Goal: Navigation & Orientation: Find specific page/section

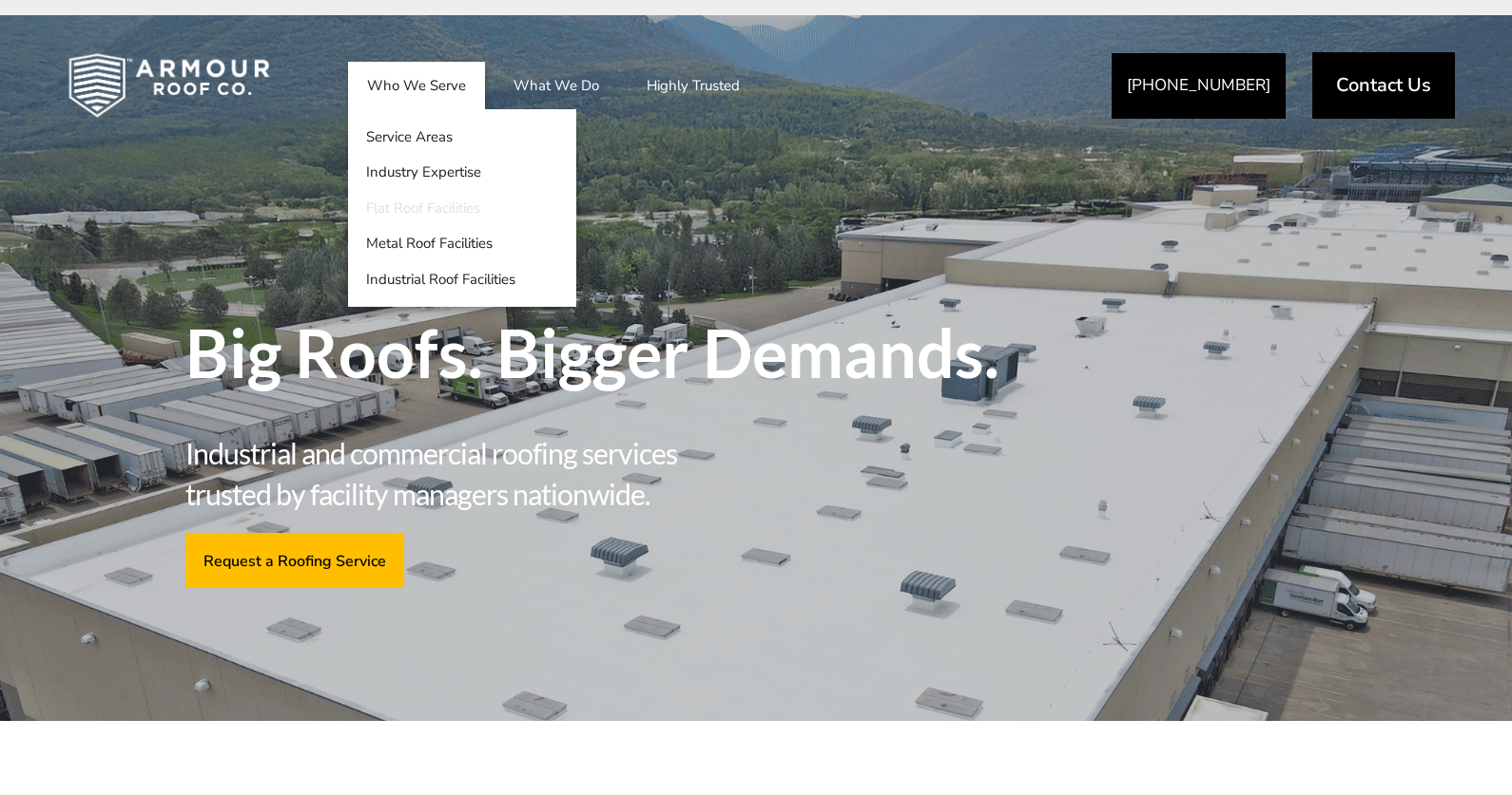
click at [461, 211] on link "Flat Roof Facilities" at bounding box center [461, 207] width 228 height 36
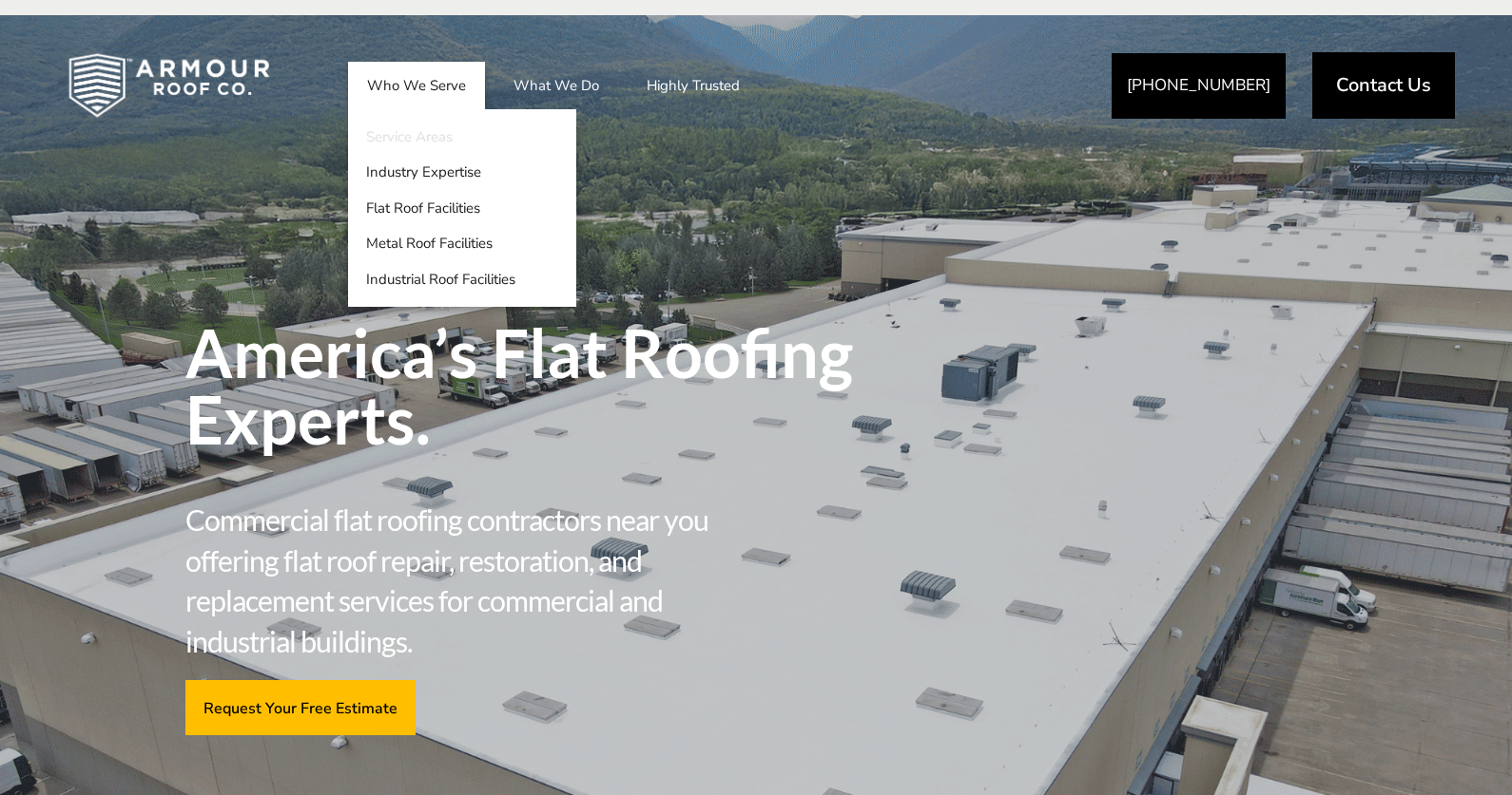
click at [416, 138] on link "Service Areas" at bounding box center [461, 136] width 228 height 36
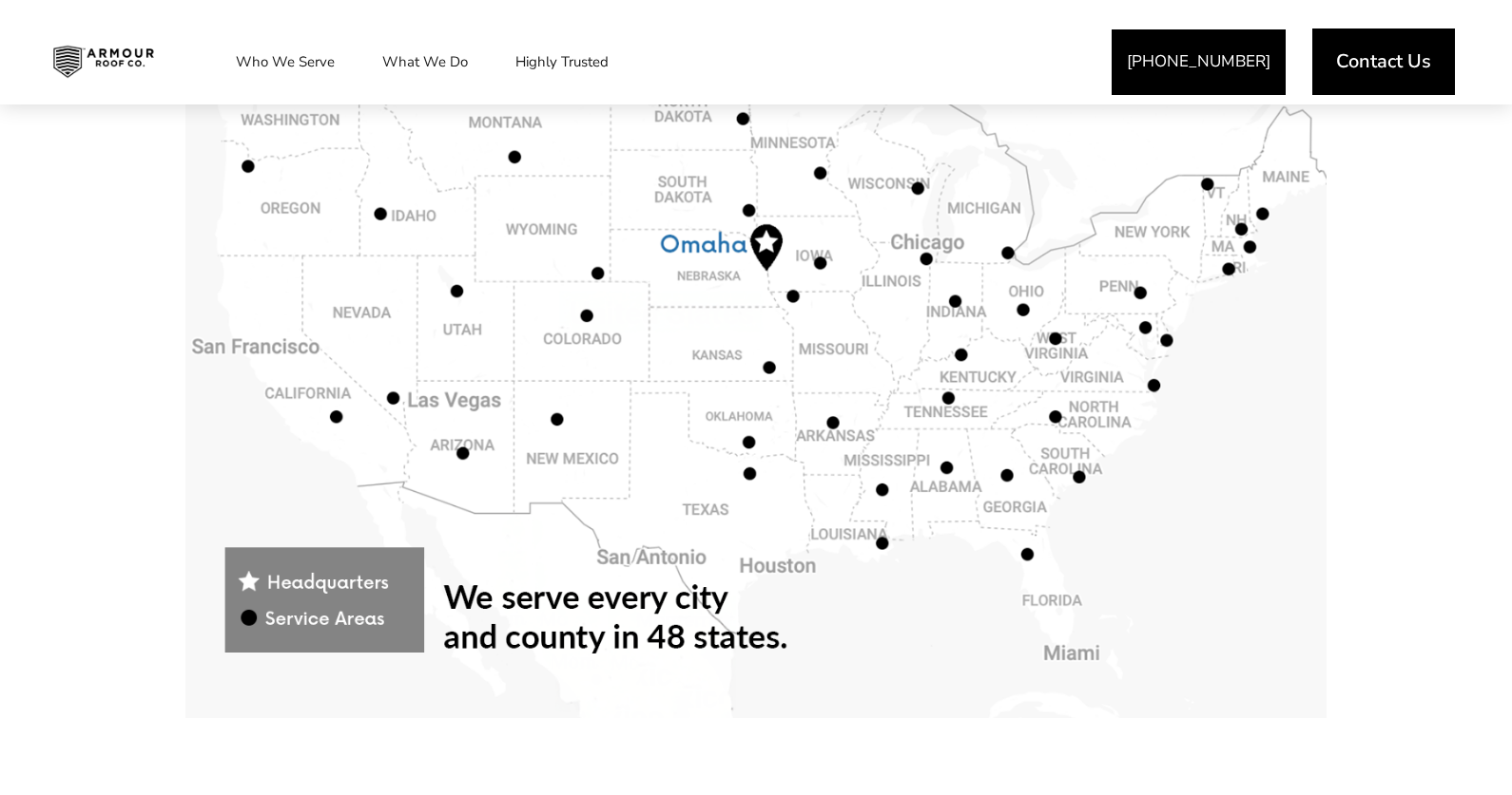
scroll to position [1045, 0]
